Goal: Task Accomplishment & Management: Manage account settings

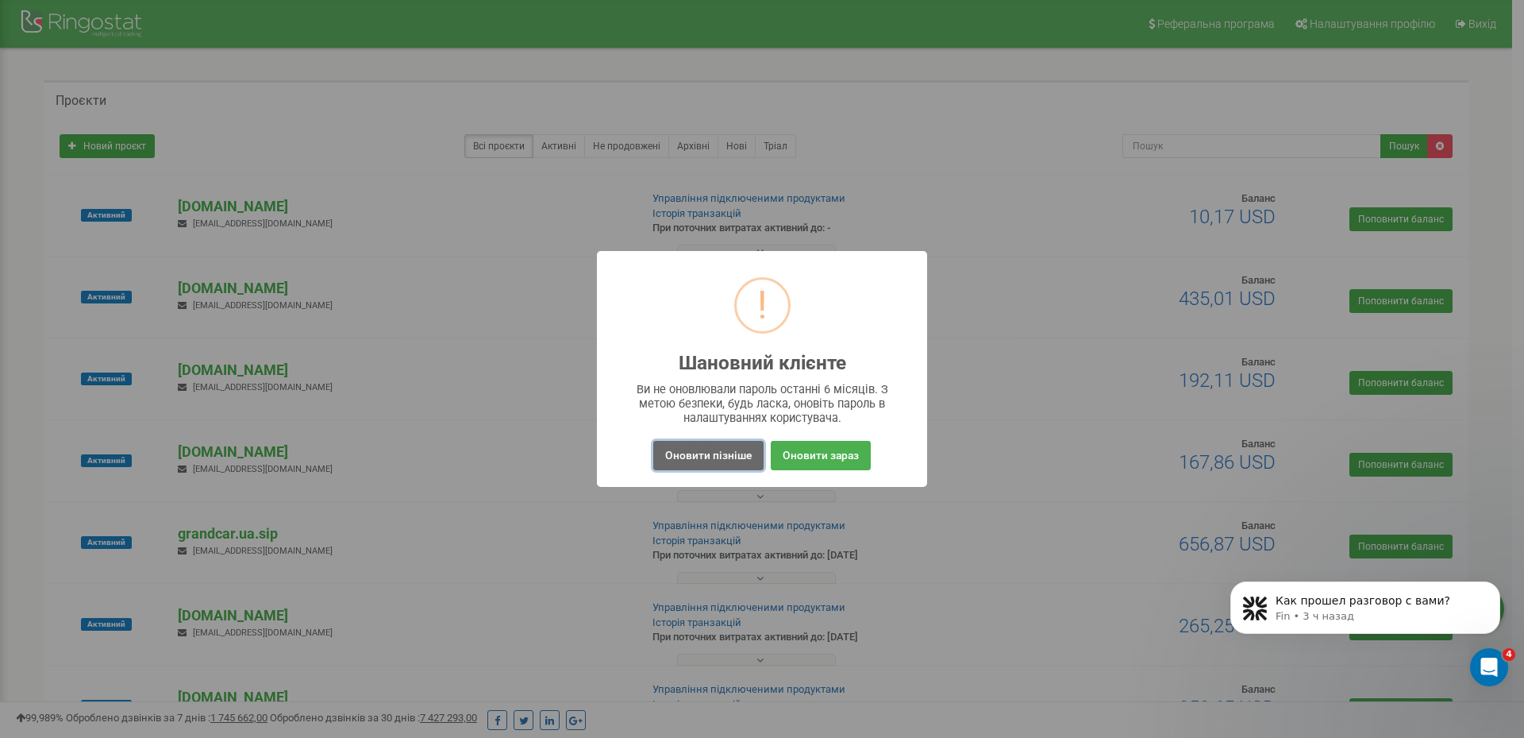
click at [705, 464] on button "Оновити пізніше" at bounding box center [708, 455] width 110 height 29
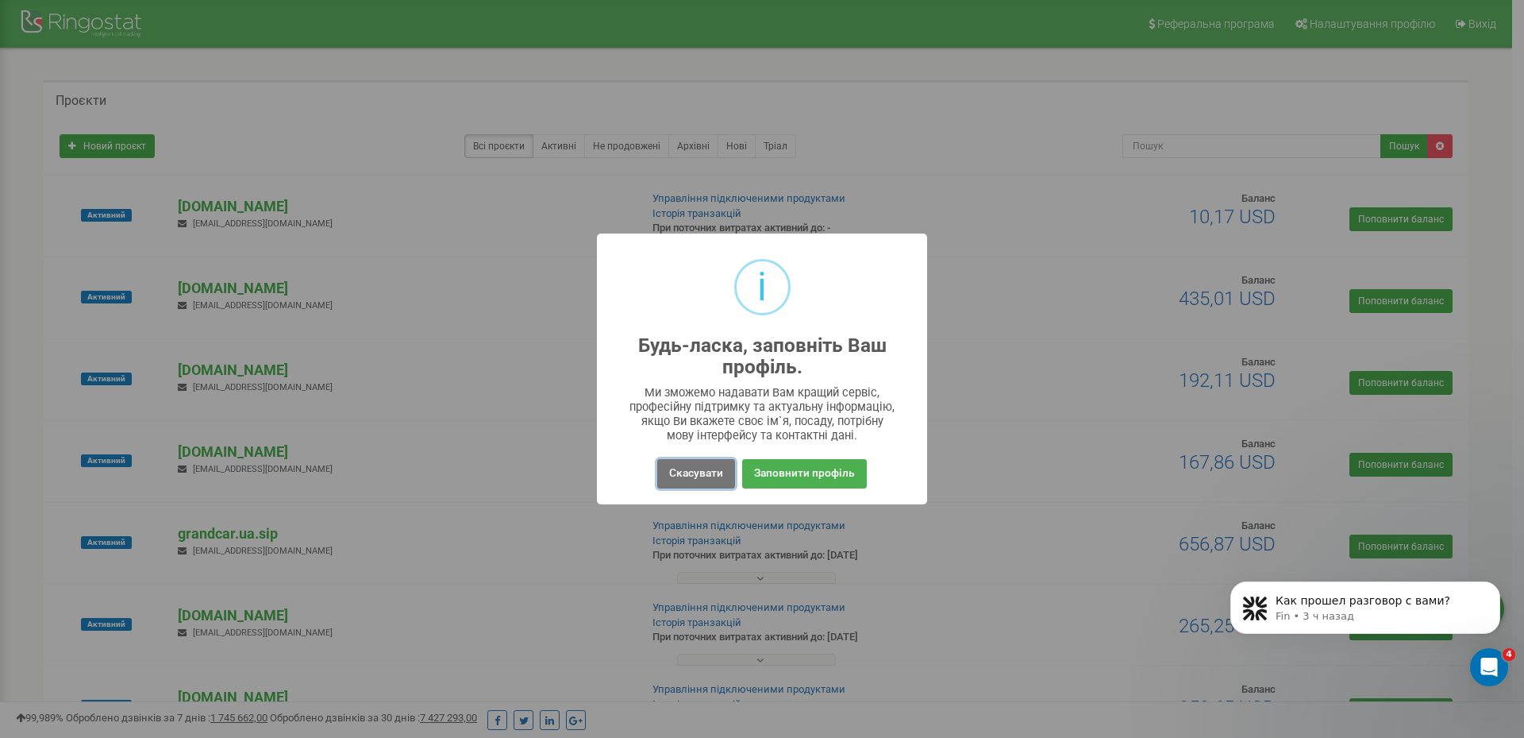
click at [705, 464] on button "Скасувати" at bounding box center [696, 473] width 78 height 29
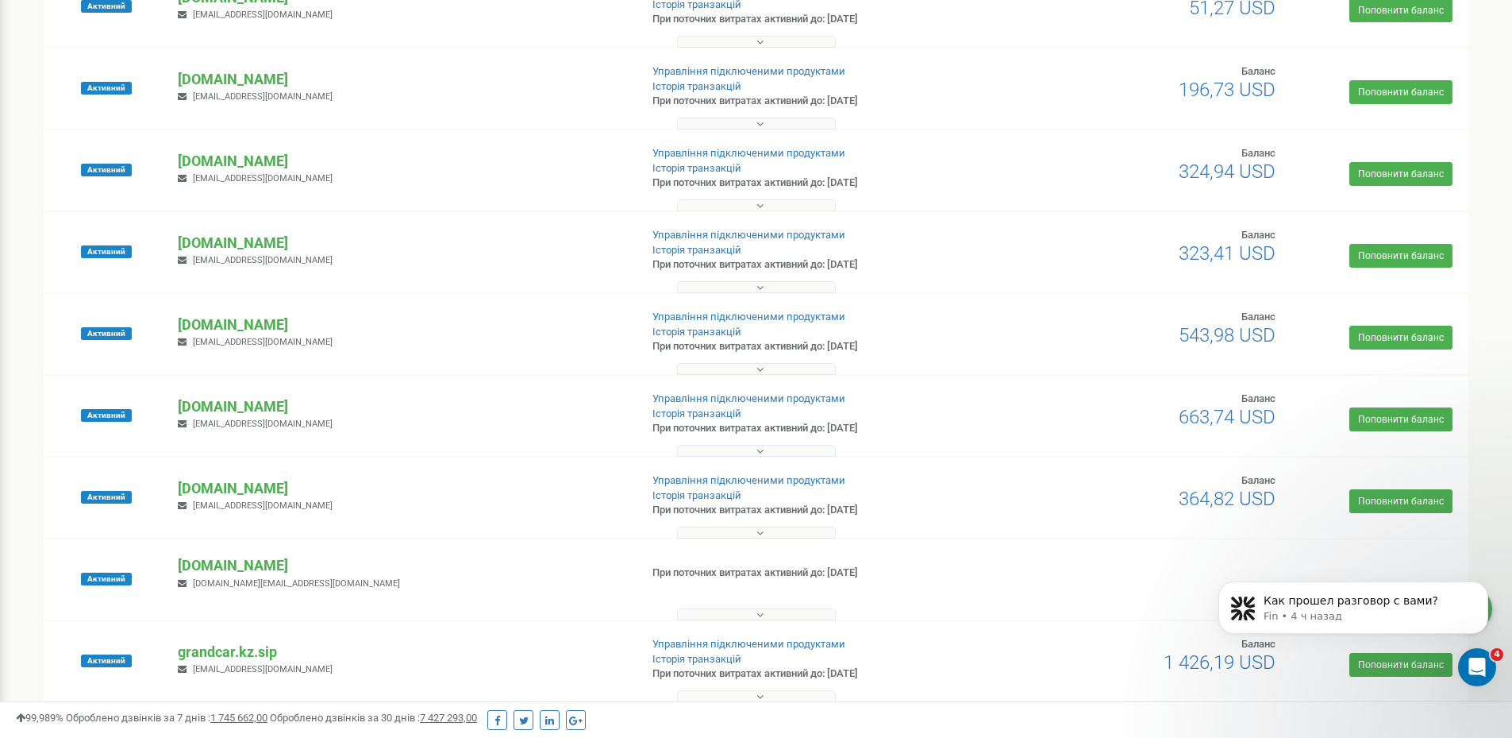
scroll to position [873, 0]
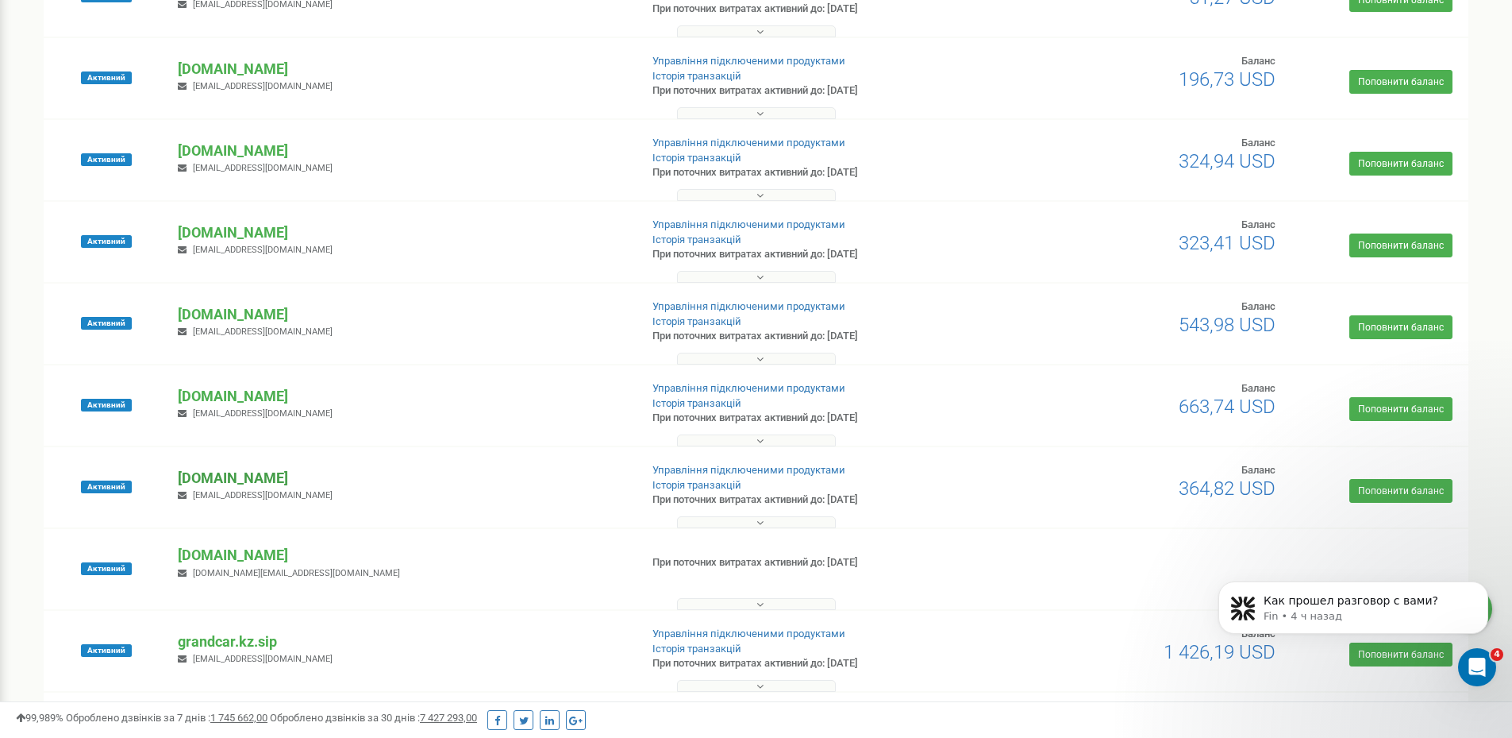
click at [202, 477] on p "[DOMAIN_NAME]" at bounding box center [402, 478] width 449 height 21
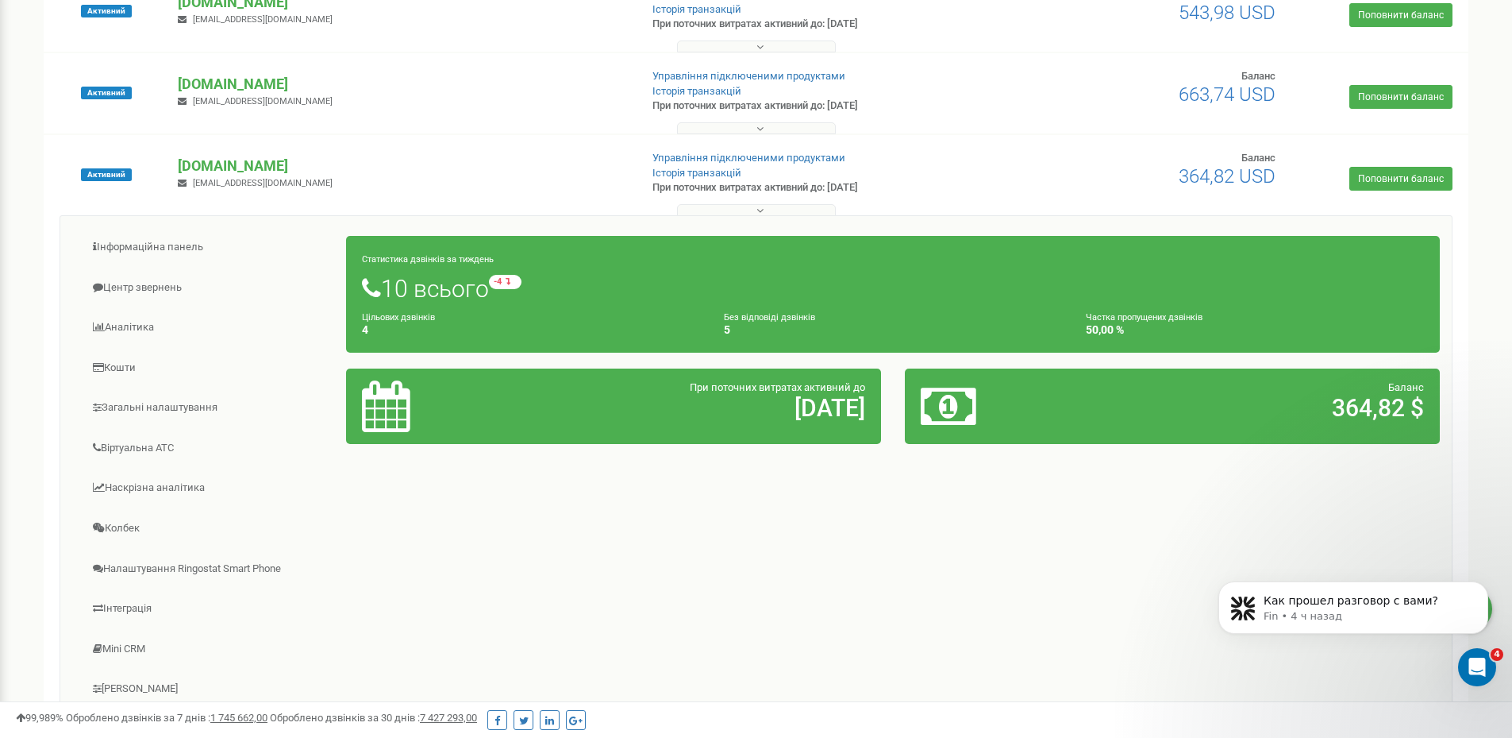
scroll to position [1191, 0]
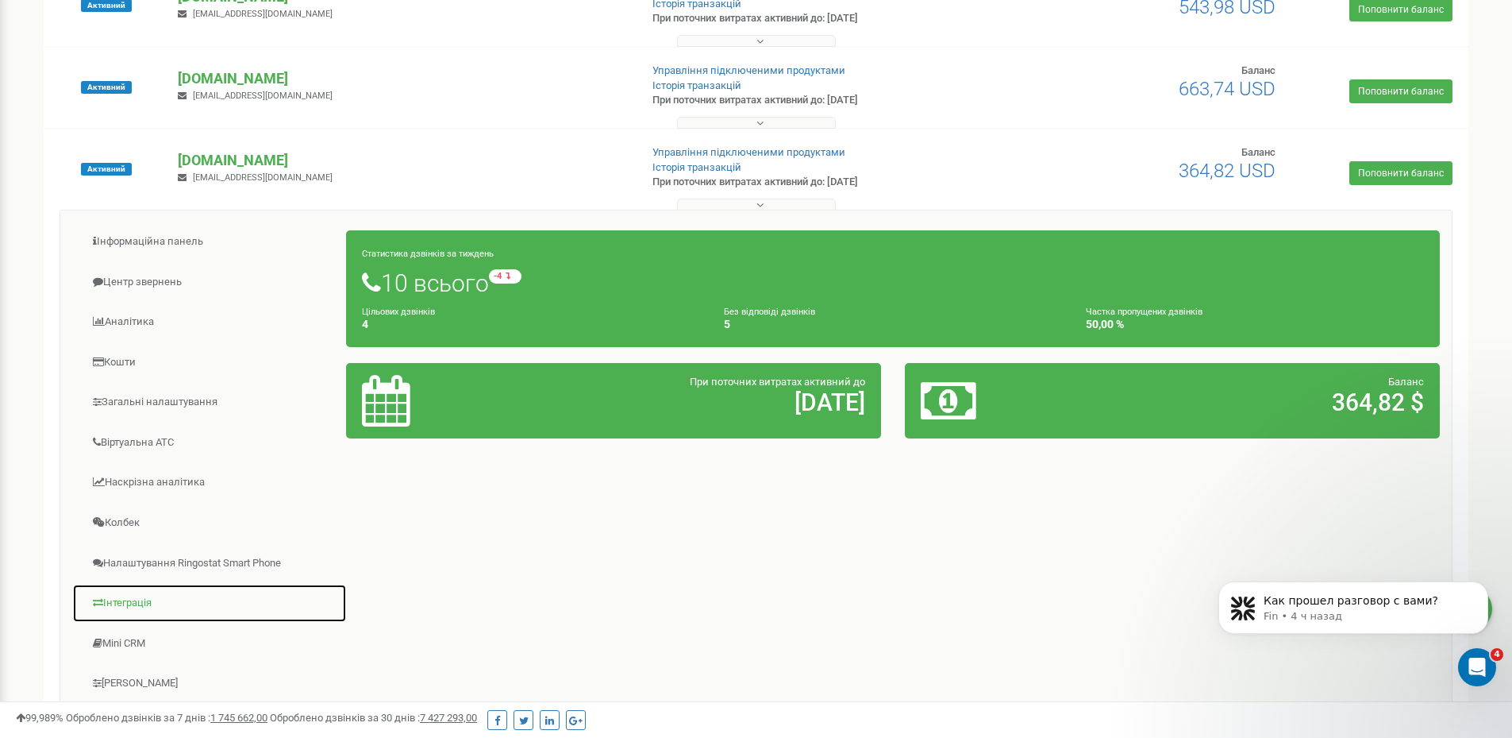
click at [145, 592] on link "Інтеграція" at bounding box center [209, 603] width 275 height 39
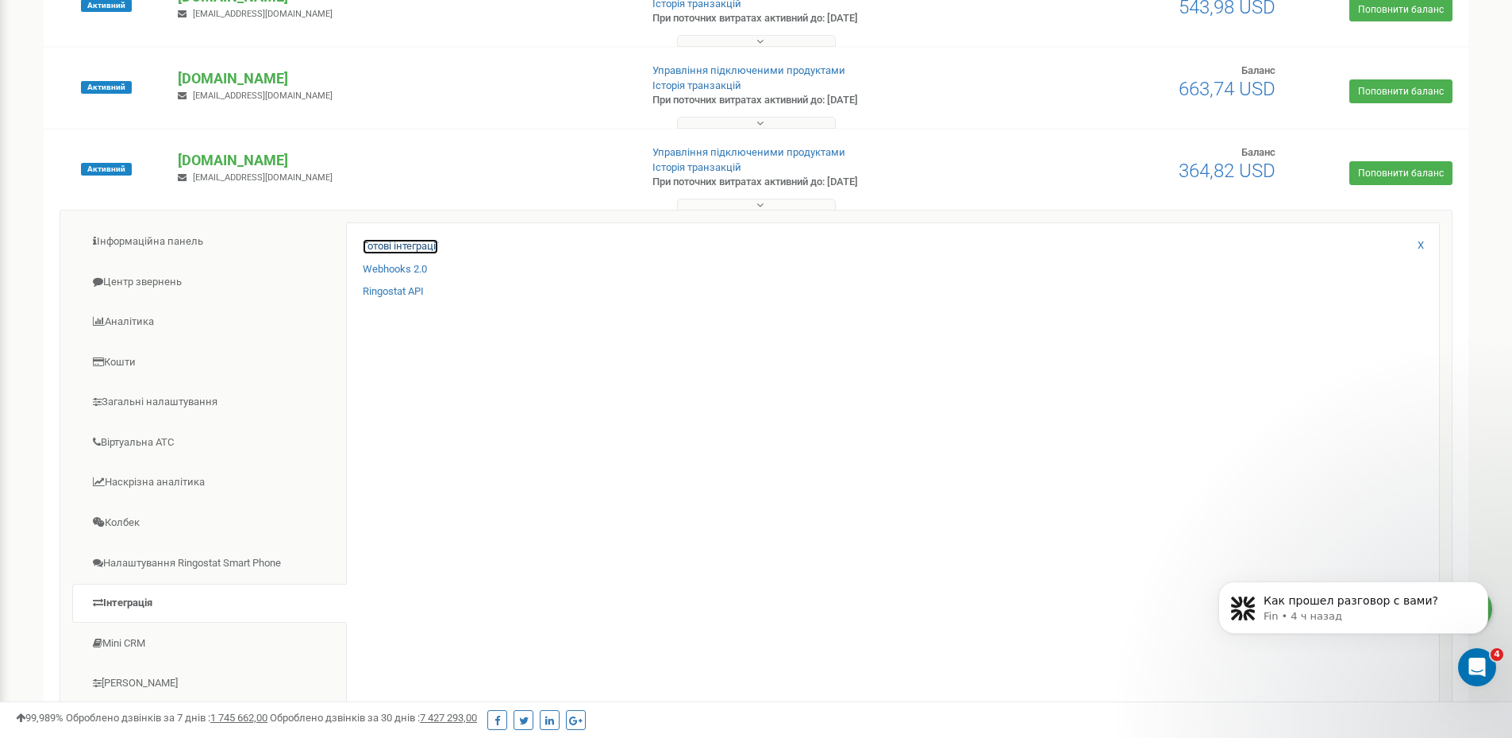
click at [405, 247] on link "Готові інтеграції" at bounding box center [400, 246] width 75 height 15
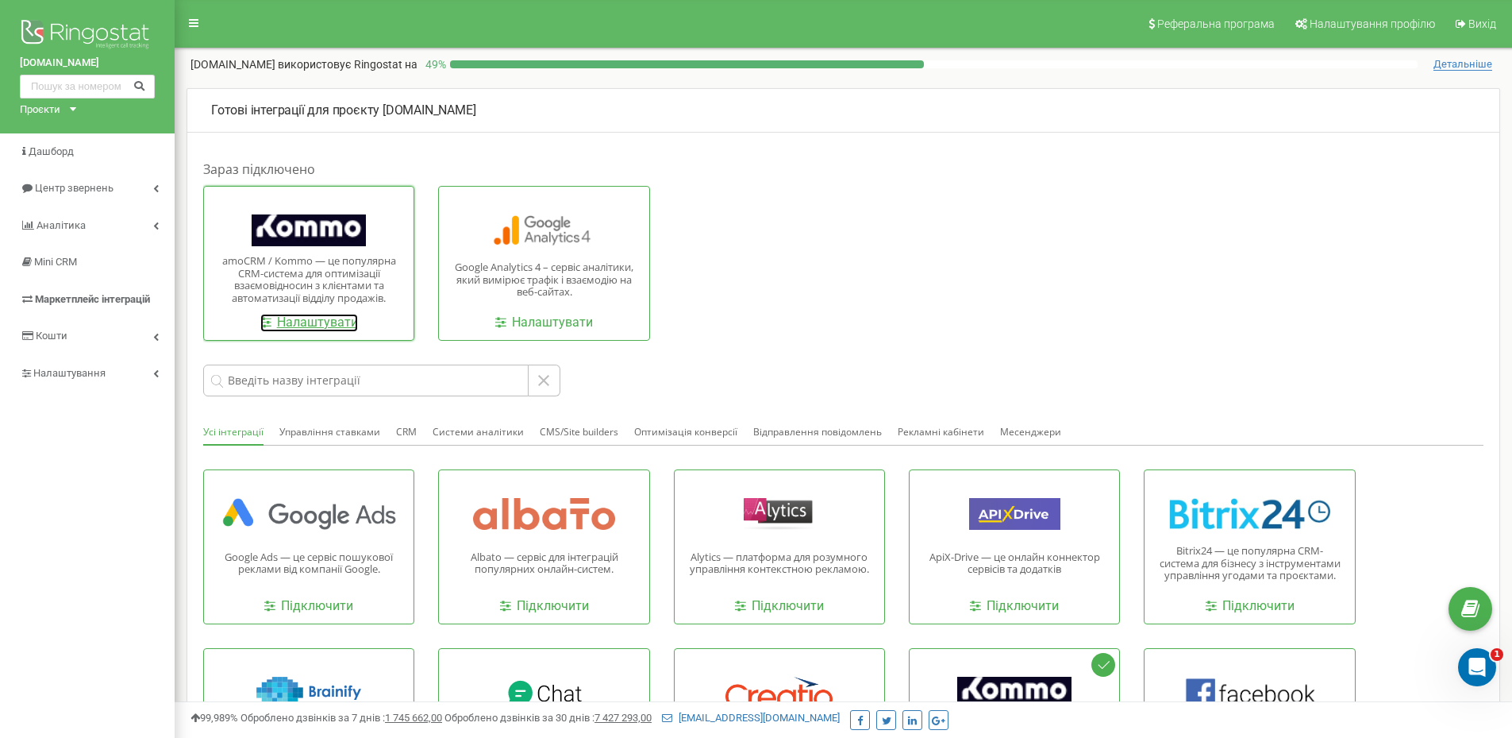
click at [297, 319] on link "Налаштувати" at bounding box center [309, 323] width 98 height 18
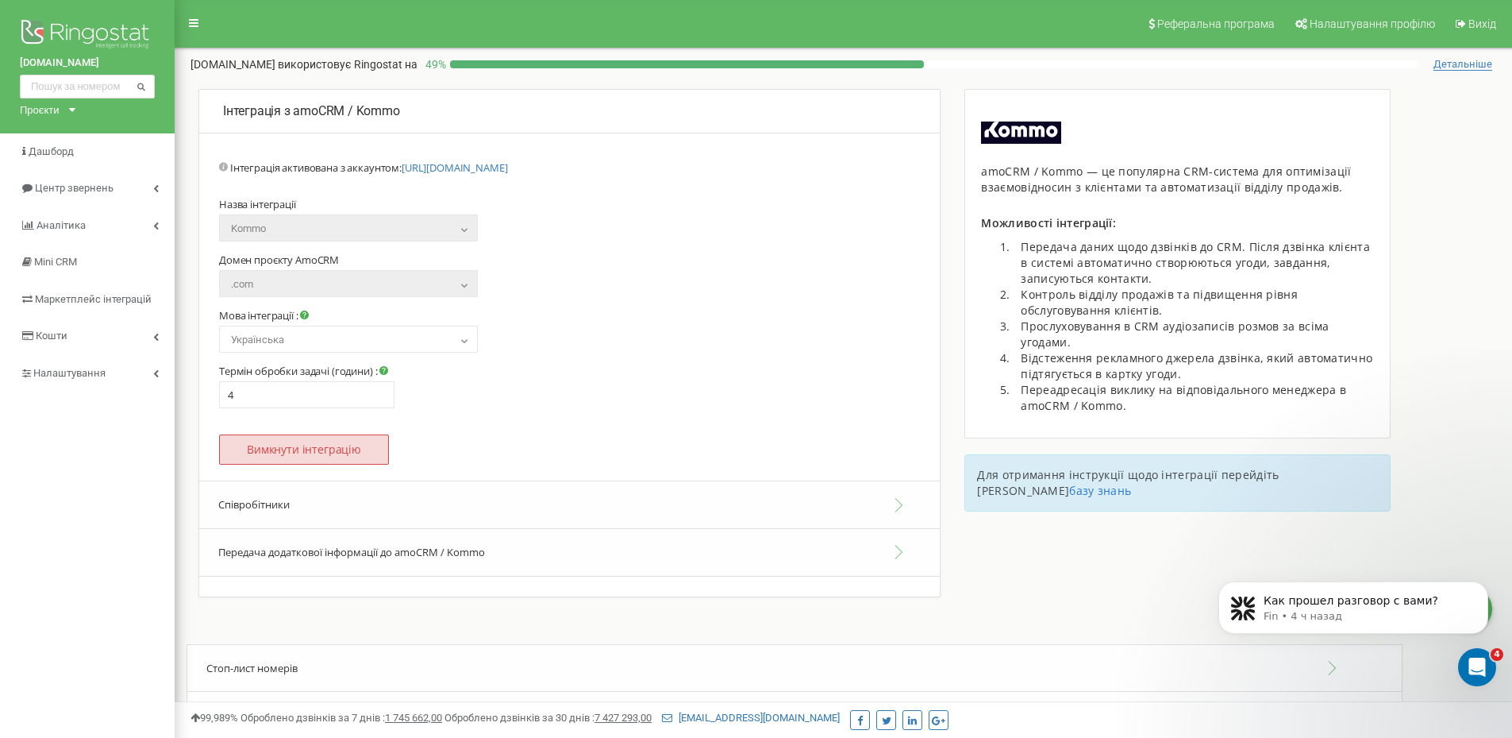
click at [305, 457] on button "Вимкнути інтеграцію" at bounding box center [304, 449] width 170 height 30
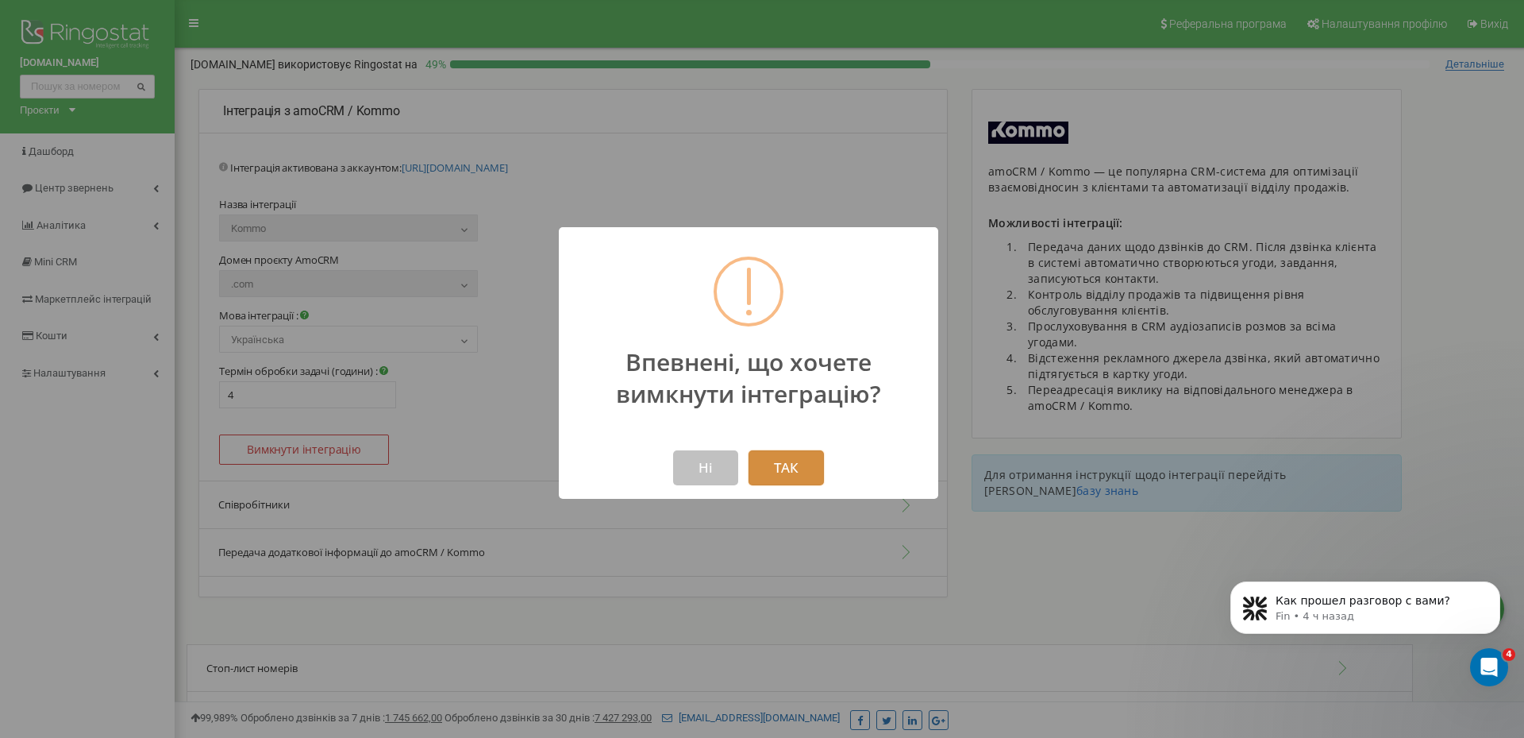
click at [801, 464] on button "ТАК" at bounding box center [786, 467] width 75 height 35
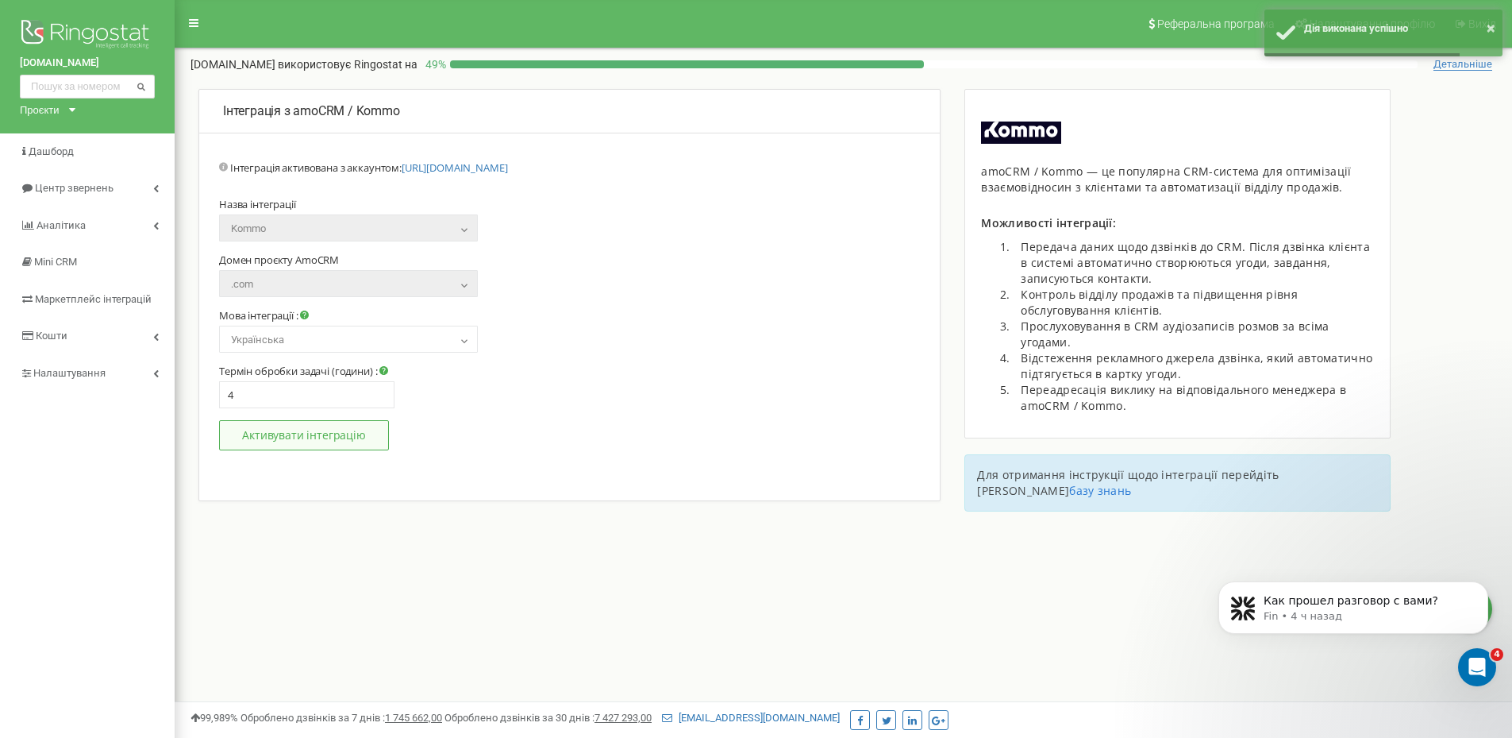
click at [310, 430] on button "Активувати інтеграцію" at bounding box center [304, 435] width 170 height 30
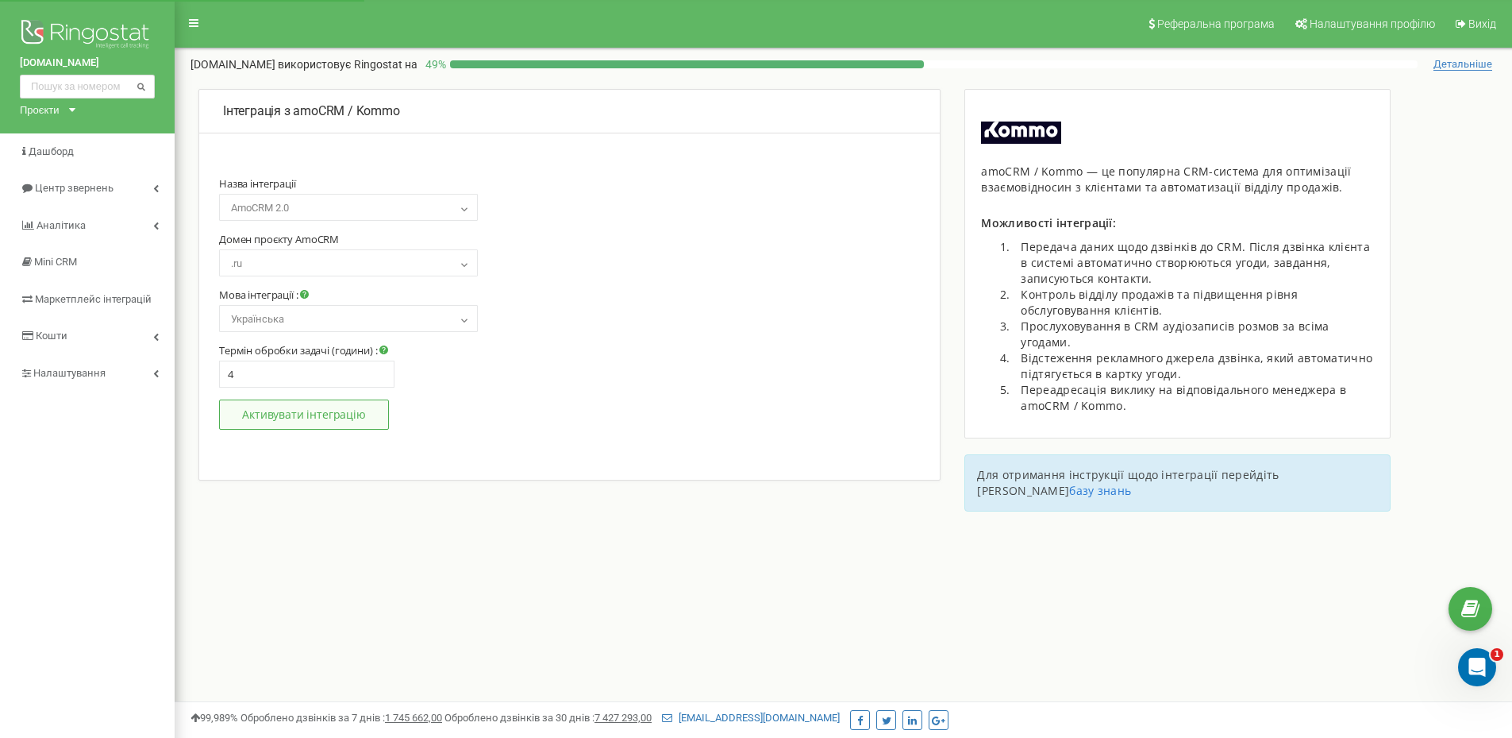
click at [322, 425] on button "Активувати інтеграцію" at bounding box center [304, 414] width 170 height 30
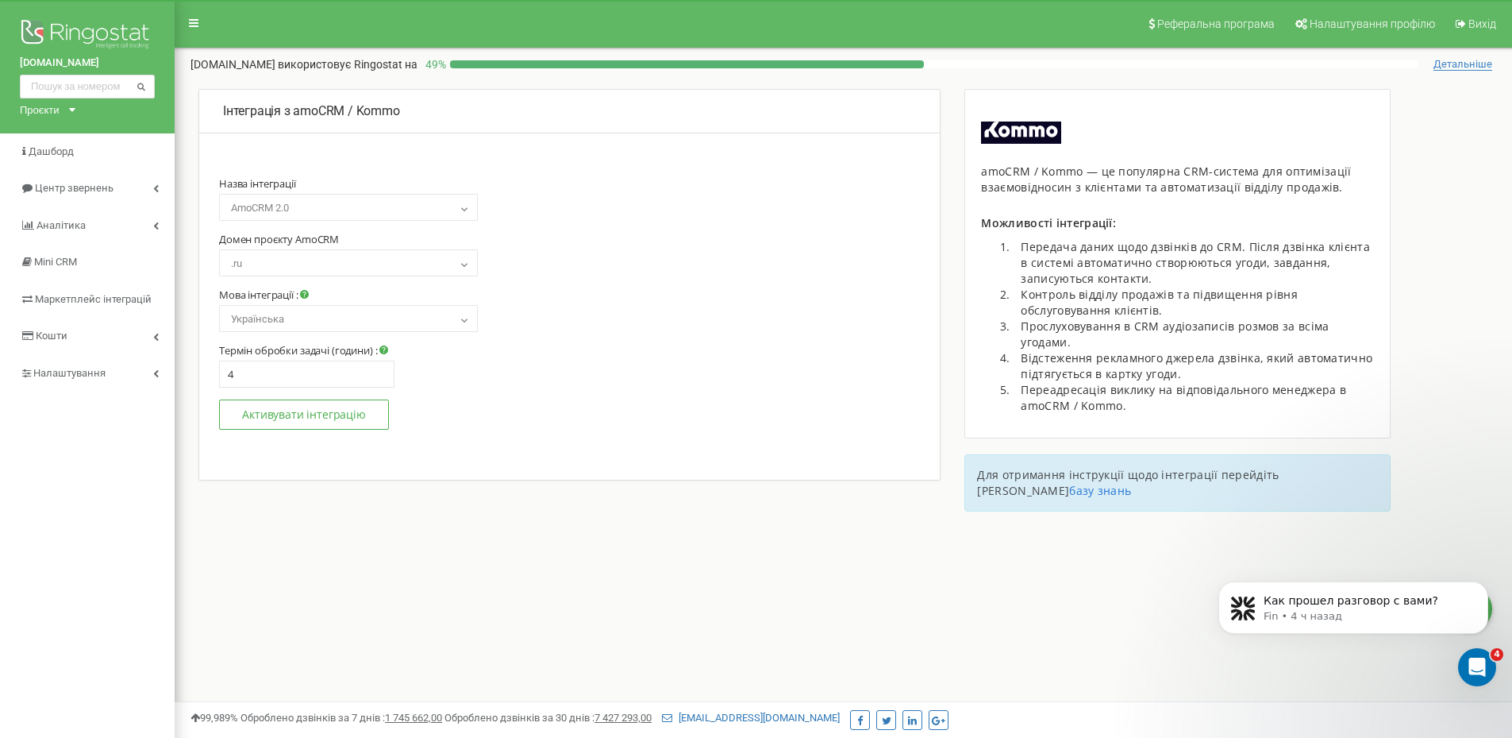
click at [287, 215] on span "AmoCRM 2.0" at bounding box center [349, 208] width 248 height 22
select select "kommo"
select select "com"
click at [269, 413] on button "Активувати інтеграцію" at bounding box center [304, 414] width 170 height 30
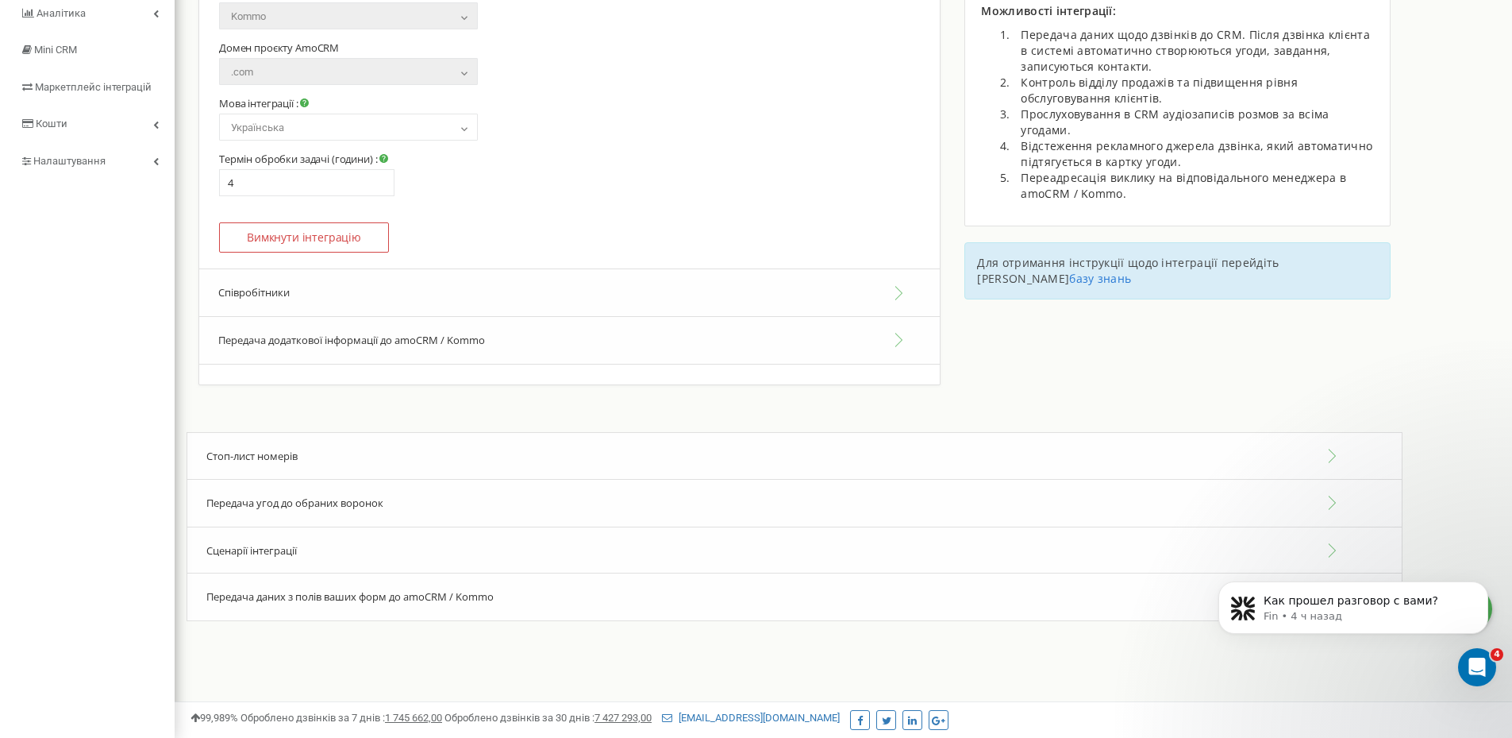
scroll to position [215, 0]
click at [616, 289] on button "Співробітники" at bounding box center [569, 289] width 741 height 48
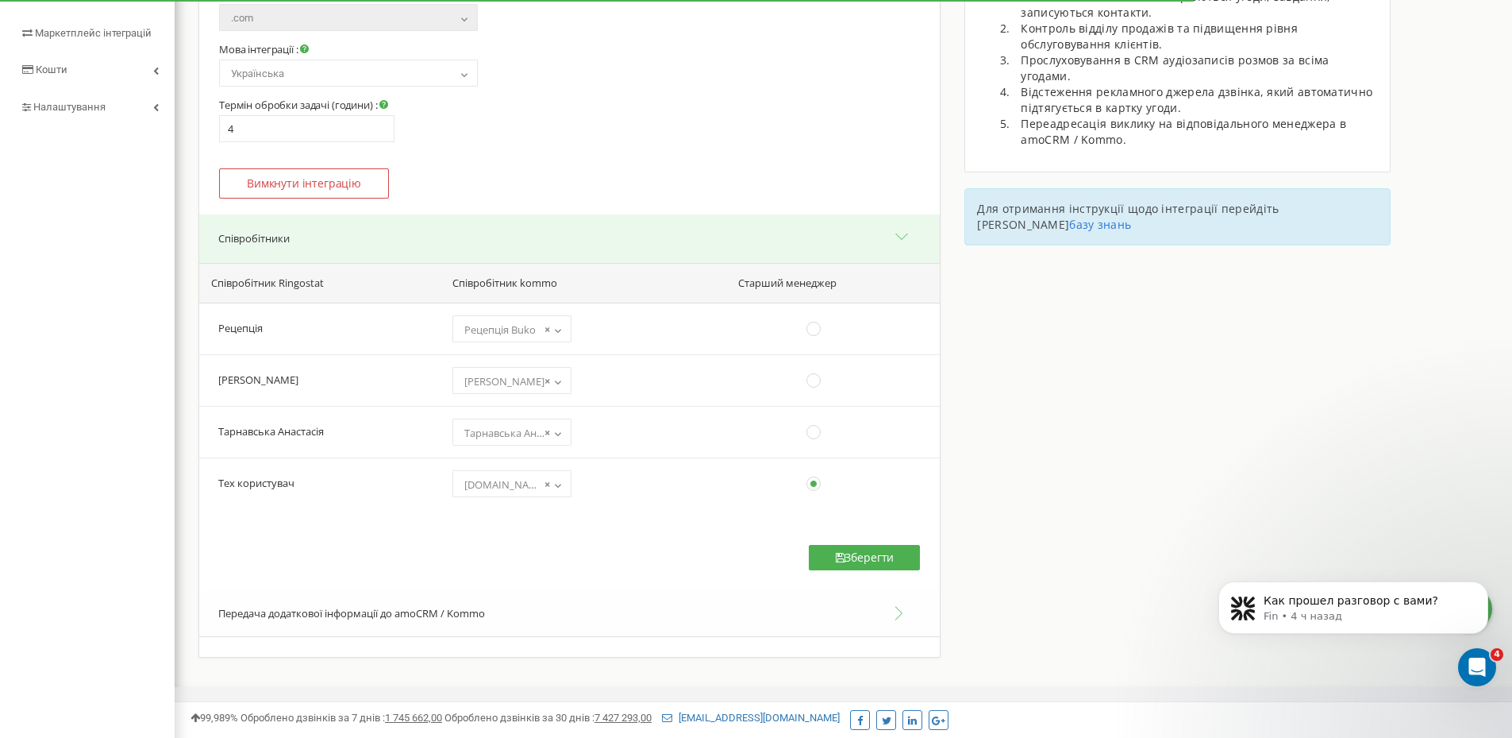
scroll to position [295, 0]
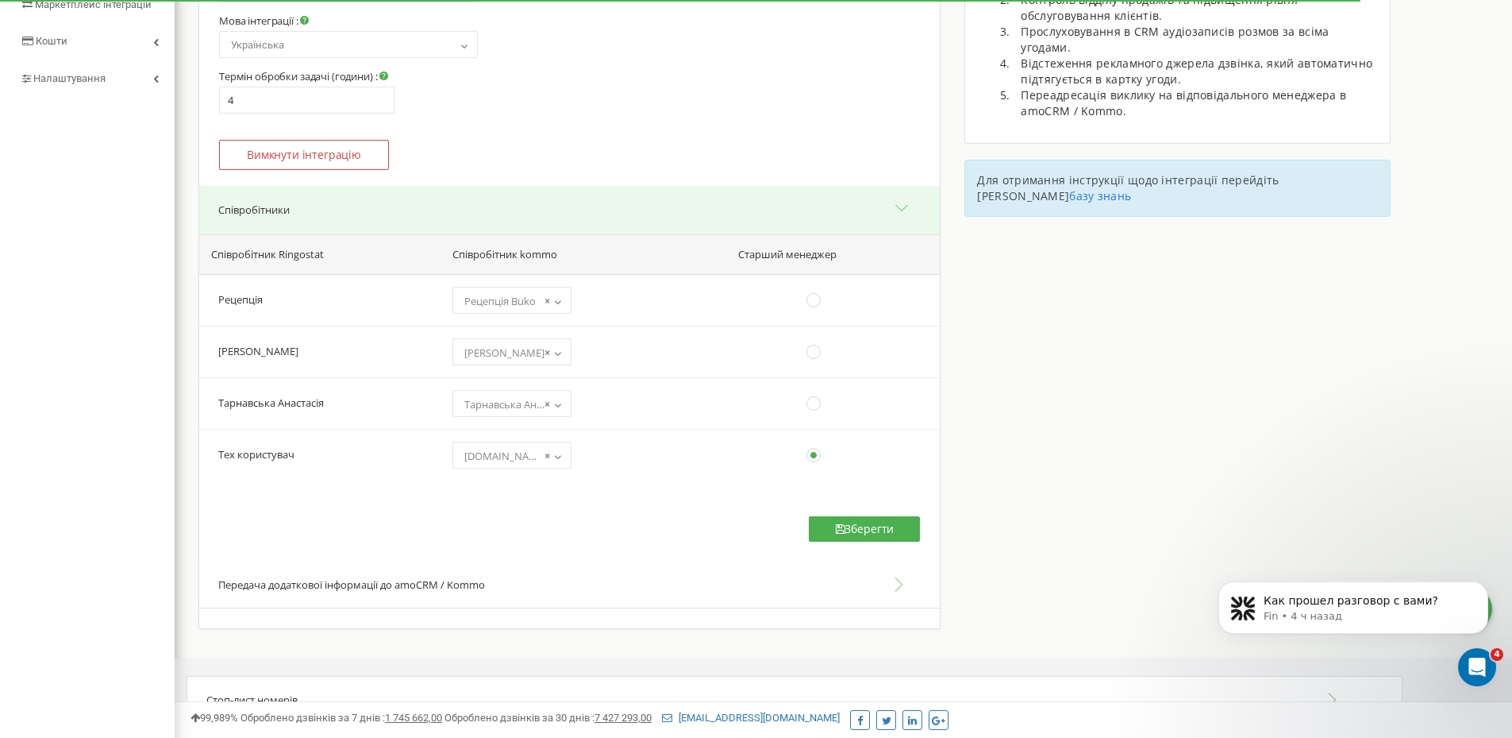
click at [1038, 487] on div "Інтеграція з amoCRM / Kommo Перейти на нову версію інтеграції Portal address : …" at bounding box center [844, 235] width 1338 height 883
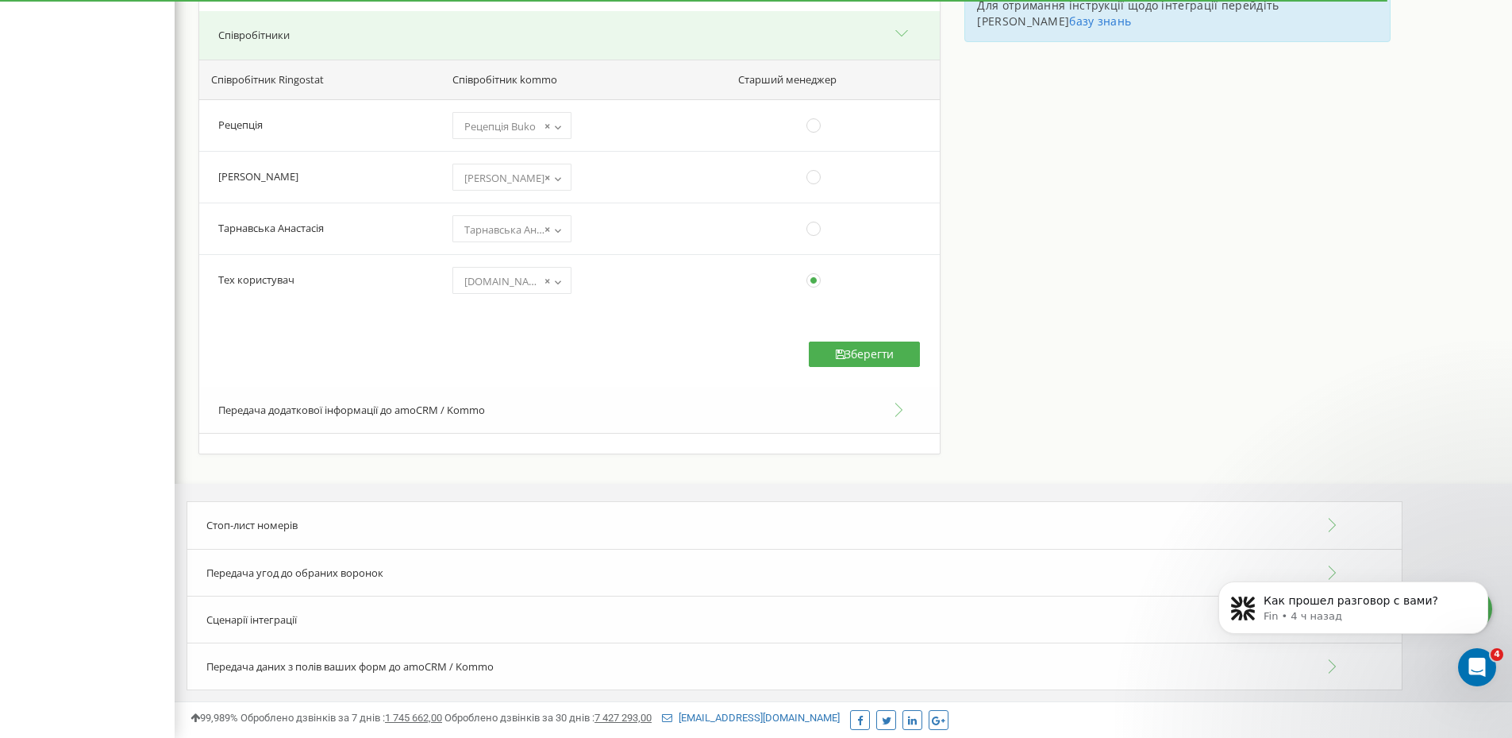
scroll to position [470, 0]
click at [399, 526] on div "Стоп-лист номерів" at bounding box center [795, 524] width 1216 height 48
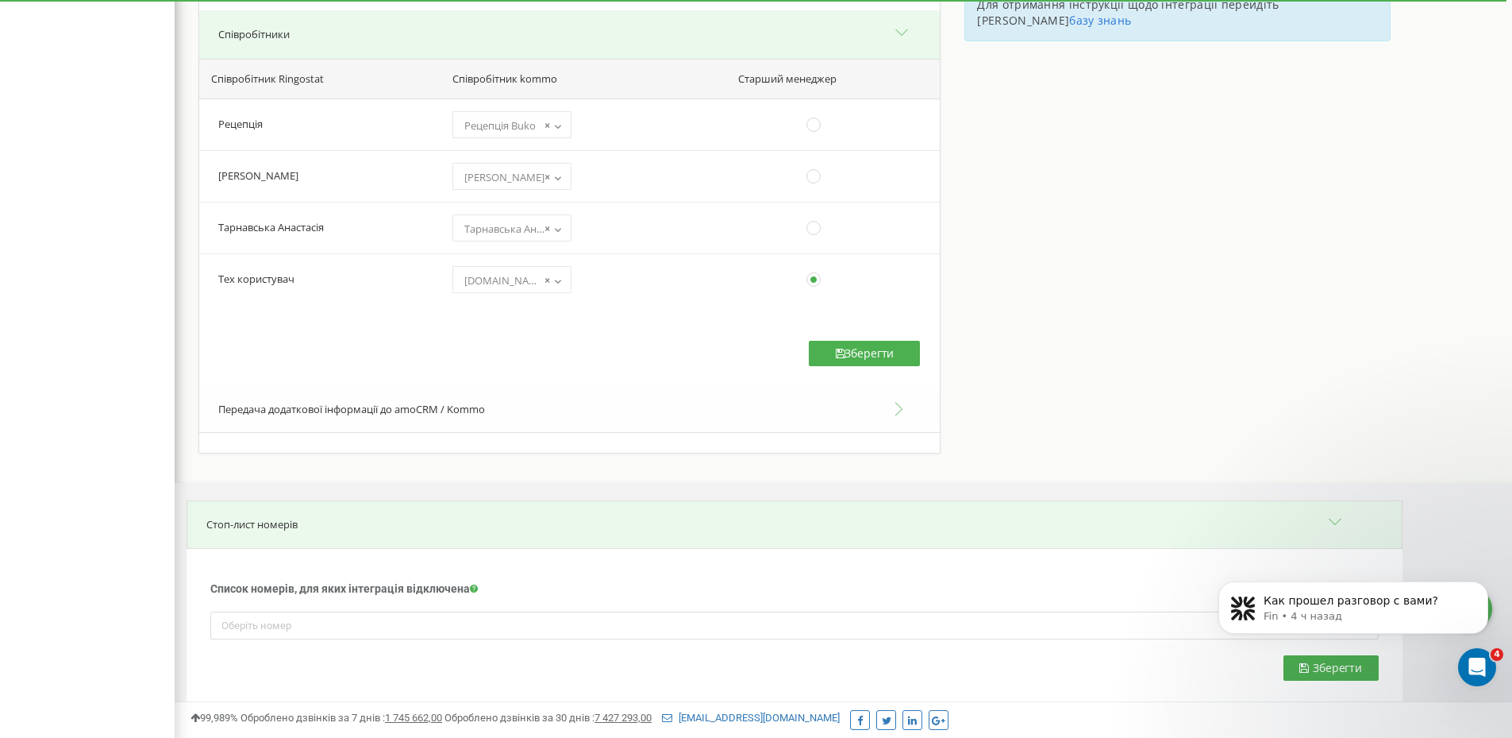
click at [399, 526] on div "Стоп-лист номерів" at bounding box center [795, 524] width 1216 height 48
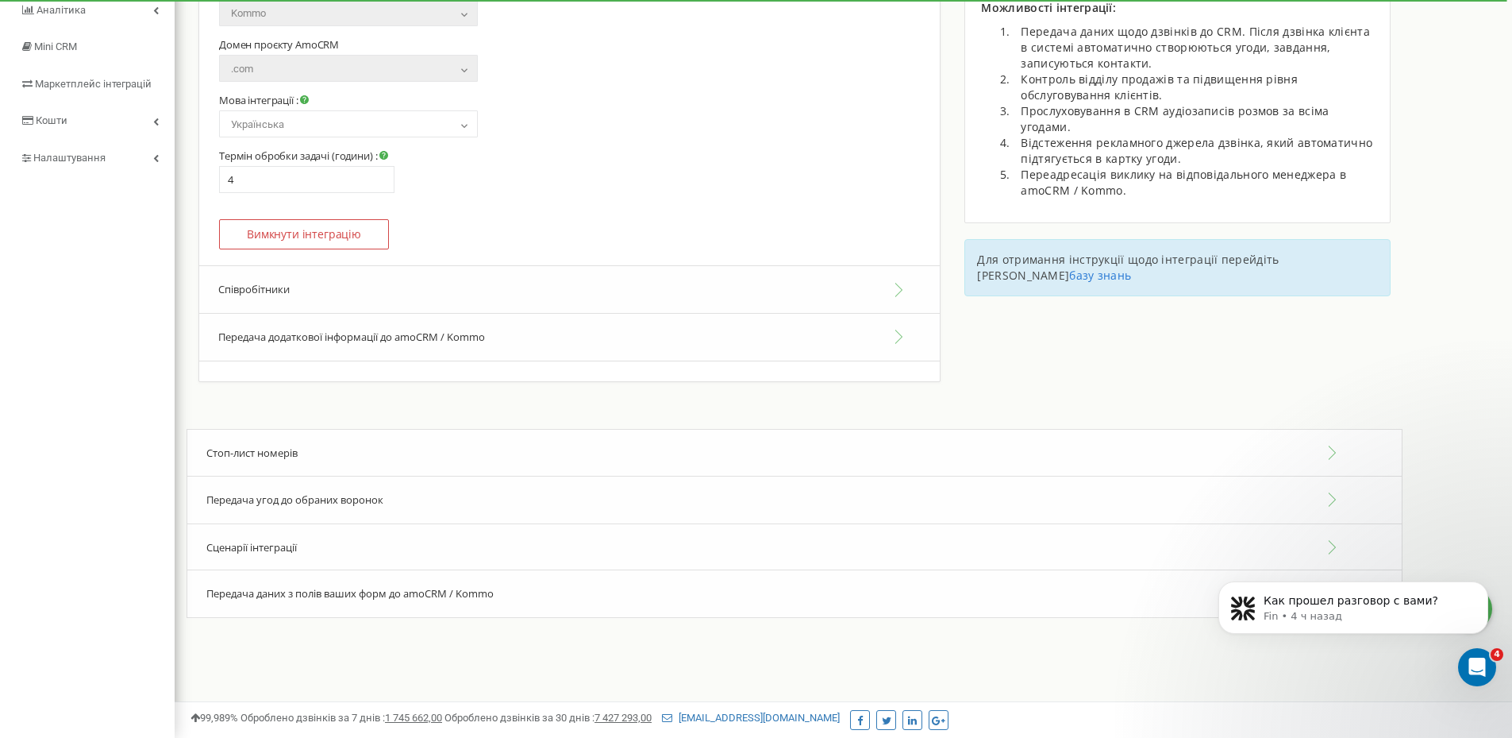
scroll to position [215, 0]
click at [283, 490] on div "Передача угод до обраних воронок" at bounding box center [795, 500] width 1216 height 48
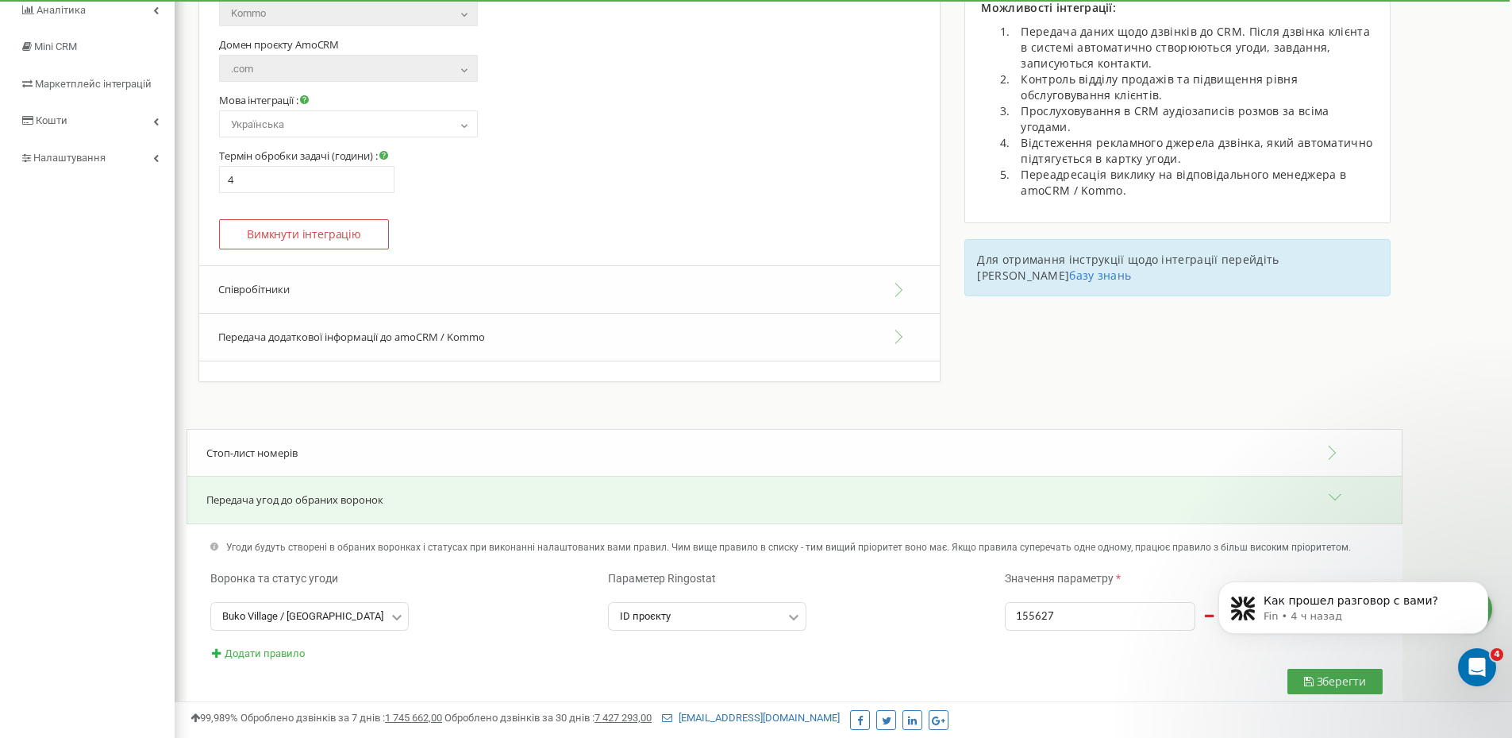
scroll to position [334, 0]
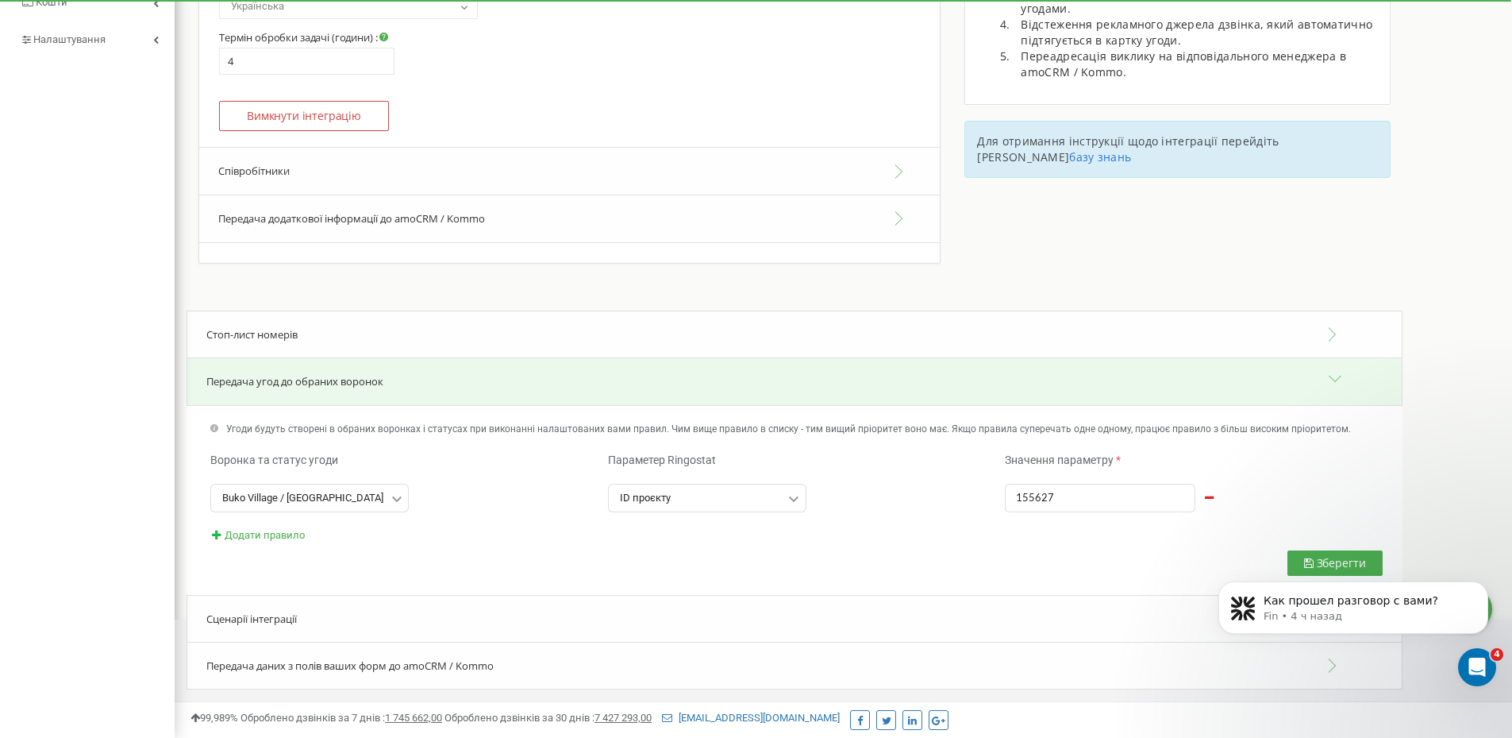
click at [330, 636] on div "Сценарії інтеграції" at bounding box center [795, 619] width 1216 height 48
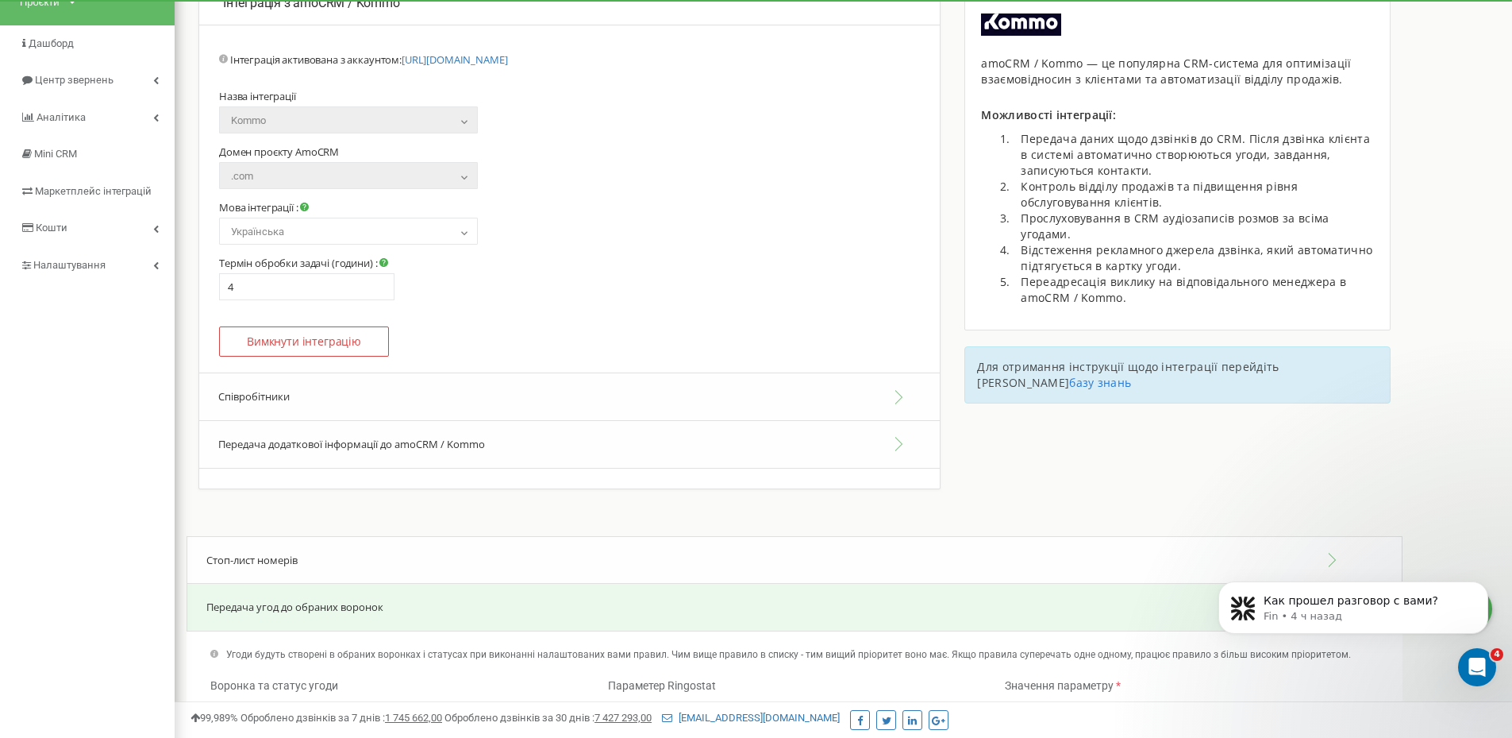
scroll to position [90, 0]
